Goal: Find contact information: Find contact information

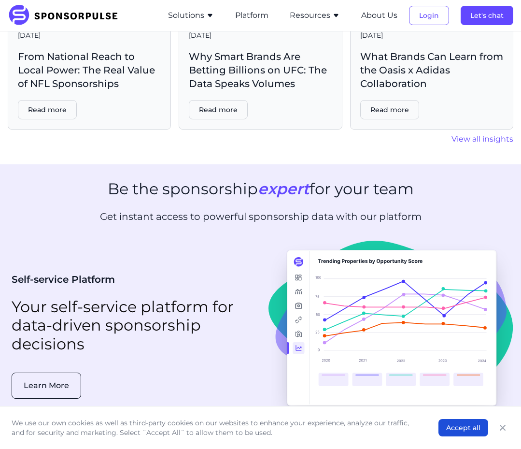
scroll to position [1958, 0]
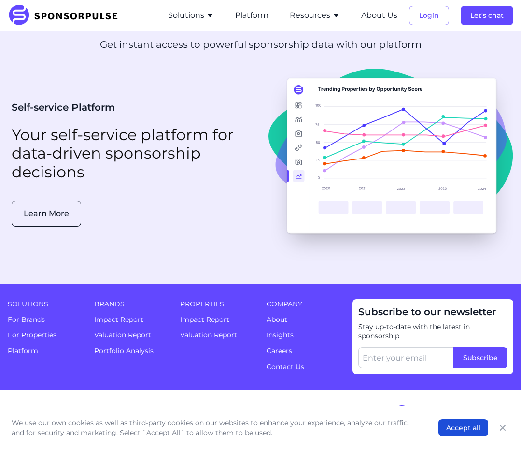
click at [298, 362] on link "Contact Us" at bounding box center [286, 366] width 38 height 9
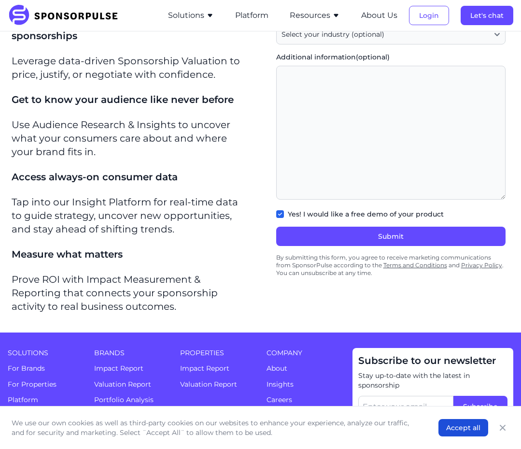
scroll to position [265, 0]
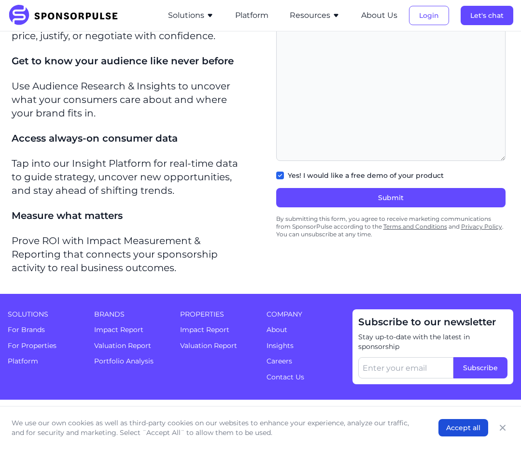
click at [211, 11] on button "Solutions" at bounding box center [191, 16] width 46 height 12
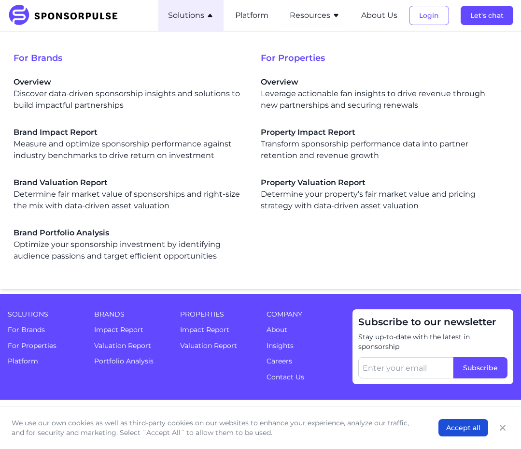
click at [211, 14] on icon "button" at bounding box center [210, 16] width 8 height 8
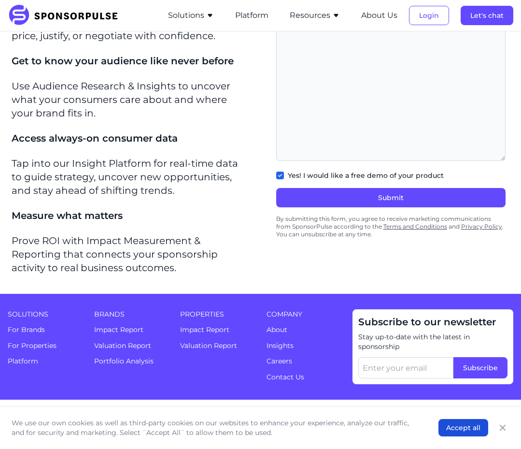
click at [332, 22] on li "Resources Sponsorship Insights Blog Thought leadership from industry experts on…" at bounding box center [315, 15] width 70 height 31
click at [337, 17] on icon "button" at bounding box center [336, 16] width 8 height 8
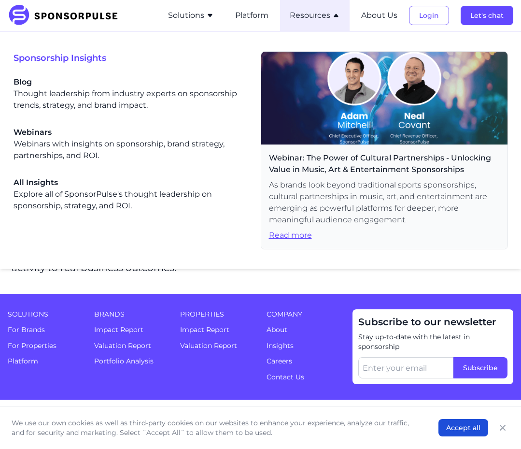
click at [337, 17] on icon "button" at bounding box center [336, 15] width 4 height 3
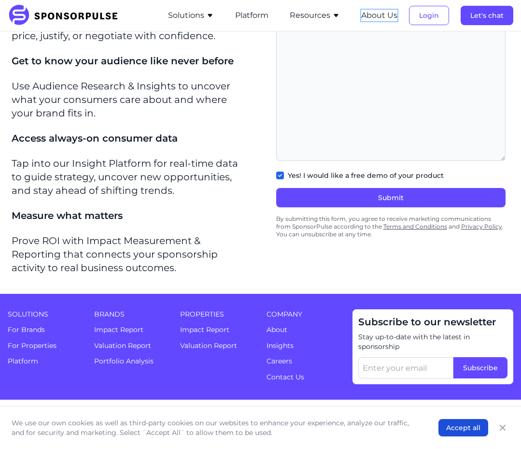
click at [389, 13] on button "About Us" at bounding box center [379, 16] width 36 height 12
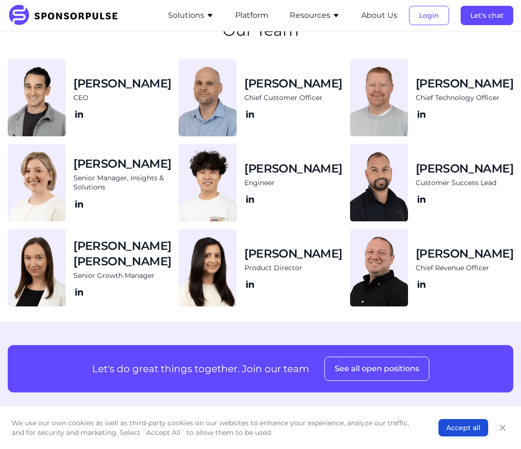
scroll to position [900, 0]
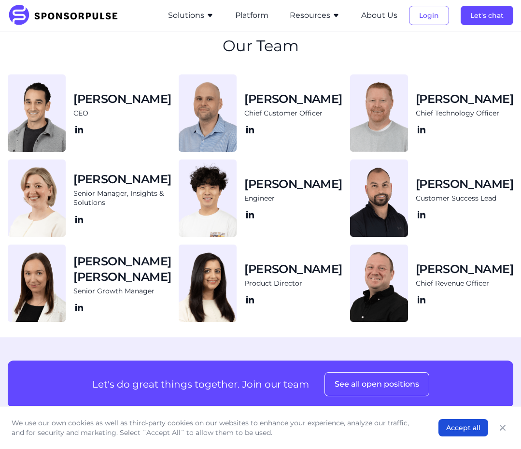
click at [56, 99] on img at bounding box center [37, 112] width 58 height 77
drag, startPoint x: 131, startPoint y: 273, endPoint x: 89, endPoint y: 251, distance: 47.7
click at [89, 251] on div "[PERSON_NAME] [PERSON_NAME] Senior Growth Manager" at bounding box center [89, 282] width 163 height 77
copy h3 "[PERSON_NAME] [PERSON_NAME]"
click at [83, 133] on icon at bounding box center [79, 129] width 8 height 7
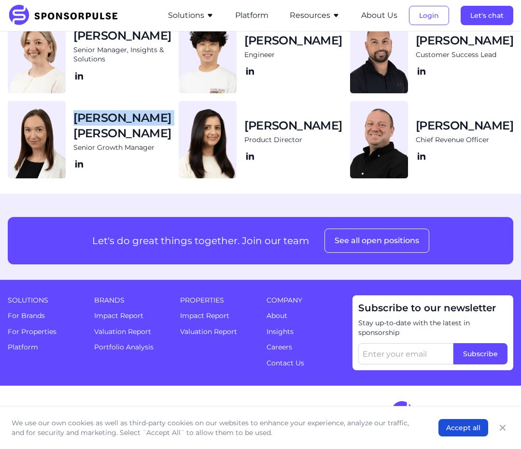
scroll to position [1044, 0]
click at [309, 187] on section "Our Team [PERSON_NAME] CEO [PERSON_NAME] Chief Customer Officer [PERSON_NAME] C…" at bounding box center [260, 36] width 521 height 316
